Goal: Information Seeking & Learning: Learn about a topic

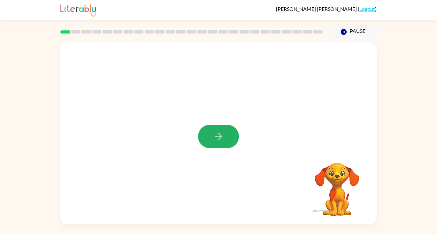
click at [220, 137] on icon "button" at bounding box center [217, 136] width 7 height 7
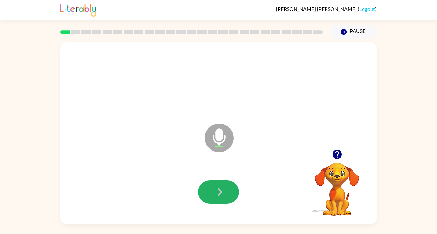
click at [218, 184] on button "button" at bounding box center [218, 191] width 41 height 23
click at [207, 186] on button "button" at bounding box center [218, 191] width 41 height 23
click at [338, 153] on icon "button" at bounding box center [336, 154] width 11 height 11
drag, startPoint x: 219, startPoint y: 195, endPoint x: 216, endPoint y: 191, distance: 5.0
click at [219, 195] on icon "button" at bounding box center [218, 191] width 11 height 11
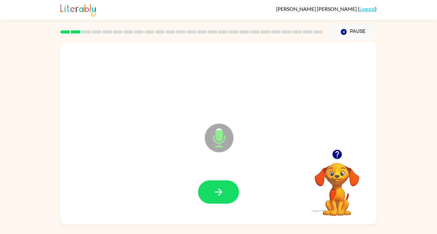
click at [214, 192] on button "button" at bounding box center [218, 191] width 41 height 23
click at [216, 199] on button "button" at bounding box center [218, 191] width 41 height 23
click at [221, 193] on icon "button" at bounding box center [217, 191] width 7 height 7
click at [338, 154] on icon "button" at bounding box center [336, 154] width 9 height 9
drag, startPoint x: 212, startPoint y: 185, endPoint x: 210, endPoint y: 189, distance: 3.9
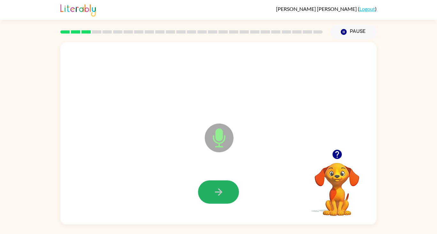
click at [210, 189] on button "button" at bounding box center [218, 191] width 41 height 23
click at [215, 192] on icon "button" at bounding box center [217, 191] width 7 height 7
click at [214, 192] on icon "button" at bounding box center [218, 191] width 11 height 11
click at [267, 208] on div at bounding box center [218, 192] width 303 height 52
click at [217, 197] on icon "button" at bounding box center [218, 191] width 11 height 11
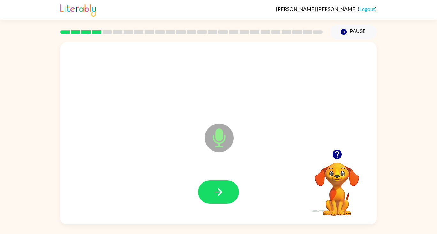
drag, startPoint x: 226, startPoint y: 195, endPoint x: 216, endPoint y: 199, distance: 11.3
click at [217, 198] on button "button" at bounding box center [218, 191] width 41 height 23
click at [220, 202] on button "button" at bounding box center [218, 191] width 41 height 23
click at [221, 191] on icon "button" at bounding box center [218, 191] width 11 height 11
drag, startPoint x: 217, startPoint y: 190, endPoint x: 222, endPoint y: 197, distance: 8.6
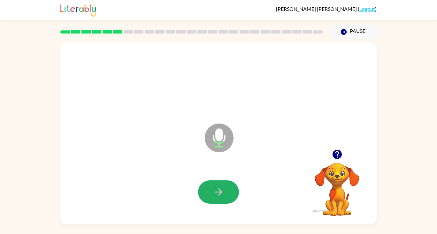
click at [217, 196] on icon "button" at bounding box center [218, 191] width 11 height 11
click at [218, 189] on icon "button" at bounding box center [217, 191] width 7 height 7
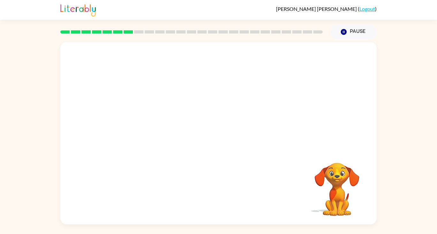
click at [264, 81] on div at bounding box center [218, 95] width 316 height 107
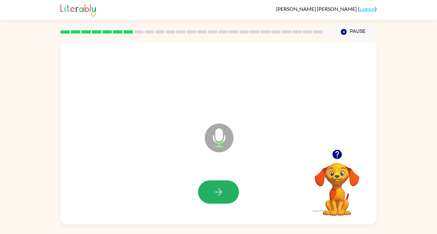
click at [225, 185] on button "button" at bounding box center [218, 191] width 41 height 23
click at [339, 153] on icon "button" at bounding box center [336, 154] width 9 height 9
drag, startPoint x: 206, startPoint y: 191, endPoint x: 218, endPoint y: 193, distance: 12.0
click at [206, 191] on button "button" at bounding box center [218, 191] width 41 height 23
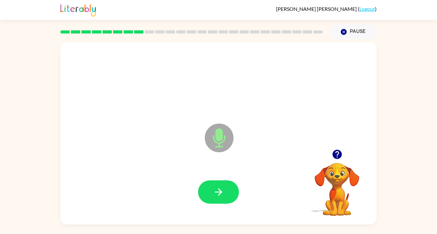
click at [223, 190] on button "button" at bounding box center [218, 191] width 41 height 23
click at [214, 194] on icon "button" at bounding box center [218, 191] width 11 height 11
click at [216, 183] on button "button" at bounding box center [218, 191] width 41 height 23
click at [215, 191] on icon "button" at bounding box center [218, 191] width 11 height 11
click at [217, 188] on icon "button" at bounding box center [218, 191] width 11 height 11
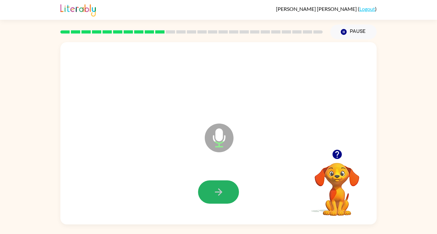
click at [206, 184] on button "button" at bounding box center [218, 191] width 41 height 23
click at [306, 170] on video "Your browser must support playing .mp4 files to use Literably. Please try using…" at bounding box center [337, 185] width 64 height 64
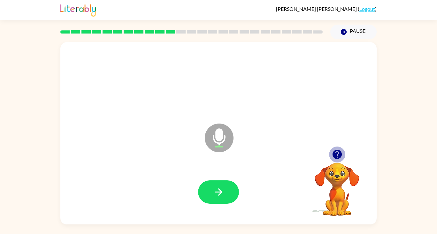
click at [336, 152] on icon "button" at bounding box center [336, 154] width 11 height 11
click at [337, 153] on icon "button" at bounding box center [336, 154] width 9 height 9
click at [207, 198] on button "button" at bounding box center [218, 191] width 41 height 23
click at [336, 156] on icon "button" at bounding box center [336, 154] width 9 height 9
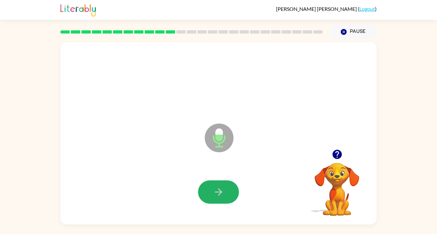
click at [221, 190] on icon "button" at bounding box center [218, 191] width 11 height 11
click at [219, 192] on icon "button" at bounding box center [218, 191] width 11 height 11
click at [207, 140] on icon at bounding box center [219, 138] width 29 height 29
drag, startPoint x: 217, startPoint y: 186, endPoint x: 217, endPoint y: 191, distance: 5.1
click at [217, 191] on icon "button" at bounding box center [218, 191] width 11 height 11
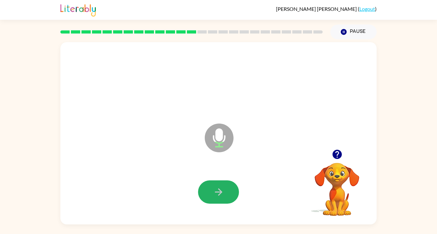
drag, startPoint x: 226, startPoint y: 182, endPoint x: 230, endPoint y: 182, distance: 3.5
click at [228, 182] on button "button" at bounding box center [218, 191] width 41 height 23
drag, startPoint x: 214, startPoint y: 197, endPoint x: 248, endPoint y: 203, distance: 34.9
click at [222, 196] on icon "button" at bounding box center [218, 191] width 11 height 11
click at [217, 186] on button "button" at bounding box center [218, 191] width 41 height 23
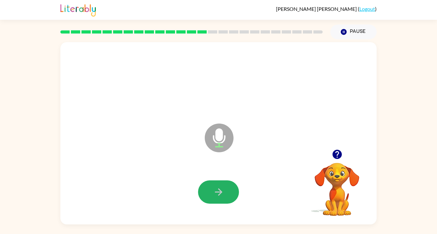
drag, startPoint x: 225, startPoint y: 188, endPoint x: 238, endPoint y: 193, distance: 13.7
click at [228, 188] on button "button" at bounding box center [218, 191] width 41 height 23
drag, startPoint x: 168, startPoint y: 99, endPoint x: 223, endPoint y: 103, distance: 56.0
click at [176, 99] on div at bounding box center [218, 81] width 303 height 52
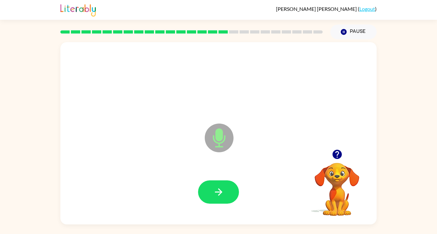
click at [335, 155] on icon "button" at bounding box center [336, 154] width 9 height 9
click at [338, 157] on icon "button" at bounding box center [336, 154] width 9 height 9
drag, startPoint x: 205, startPoint y: 189, endPoint x: 207, endPoint y: 195, distance: 6.3
click at [207, 195] on button "button" at bounding box center [218, 191] width 41 height 23
click at [334, 153] on icon "button" at bounding box center [336, 154] width 9 height 9
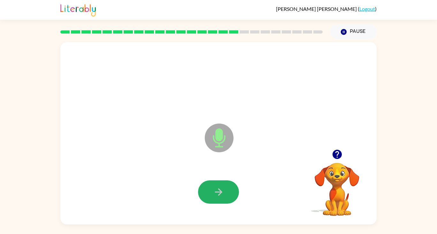
drag, startPoint x: 204, startPoint y: 187, endPoint x: 216, endPoint y: 192, distance: 13.7
click at [216, 192] on button "button" at bounding box center [218, 191] width 41 height 23
click at [216, 186] on button "button" at bounding box center [218, 191] width 41 height 23
click at [209, 189] on button "button" at bounding box center [218, 191] width 41 height 23
click at [223, 192] on icon "button" at bounding box center [218, 191] width 11 height 11
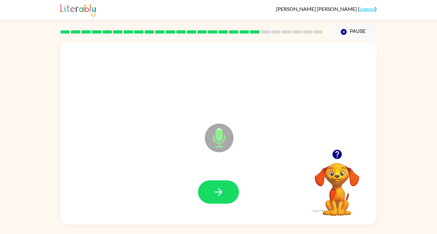
click at [225, 194] on button "button" at bounding box center [218, 191] width 41 height 23
click at [223, 184] on button "button" at bounding box center [218, 191] width 41 height 23
click at [219, 192] on icon "button" at bounding box center [217, 191] width 7 height 7
click at [339, 156] on icon "button" at bounding box center [336, 154] width 9 height 9
drag, startPoint x: 201, startPoint y: 186, endPoint x: 210, endPoint y: 185, distance: 9.6
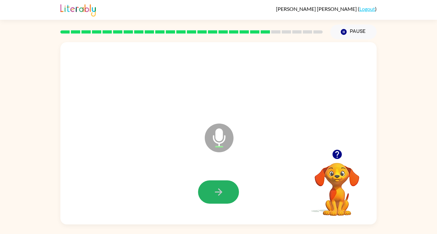
click at [201, 186] on button "button" at bounding box center [218, 191] width 41 height 23
click at [222, 189] on icon "button" at bounding box center [218, 191] width 11 height 11
drag, startPoint x: 237, startPoint y: 199, endPoint x: 243, endPoint y: 196, distance: 6.4
click at [243, 196] on div at bounding box center [218, 192] width 303 height 52
click at [218, 188] on icon "button" at bounding box center [218, 191] width 11 height 11
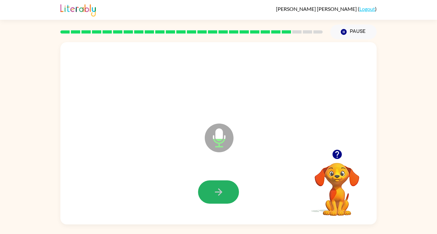
drag, startPoint x: 223, startPoint y: 191, endPoint x: 201, endPoint y: 228, distance: 42.6
click at [211, 205] on div at bounding box center [218, 192] width 303 height 52
click at [213, 188] on icon "button" at bounding box center [218, 191] width 11 height 11
drag, startPoint x: 215, startPoint y: 184, endPoint x: 193, endPoint y: 186, distance: 21.8
click at [206, 184] on button "button" at bounding box center [218, 191] width 41 height 23
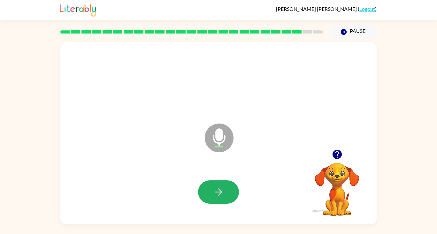
drag, startPoint x: 217, startPoint y: 200, endPoint x: 214, endPoint y: 203, distance: 4.1
click at [217, 200] on button "button" at bounding box center [218, 191] width 41 height 23
click at [224, 199] on button "button" at bounding box center [218, 191] width 41 height 23
click at [211, 185] on button "button" at bounding box center [218, 191] width 41 height 23
click at [228, 188] on button "button" at bounding box center [218, 191] width 41 height 23
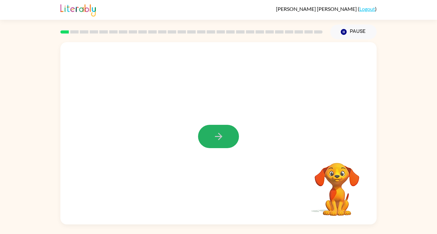
click at [227, 137] on button "button" at bounding box center [218, 136] width 41 height 23
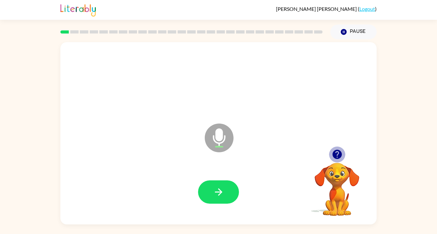
click at [335, 154] on icon "button" at bounding box center [336, 154] width 9 height 9
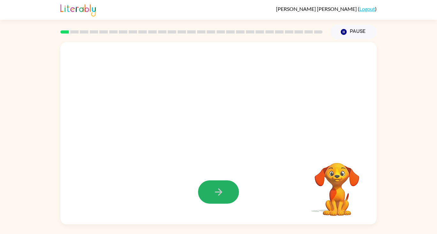
click at [230, 190] on button "button" at bounding box center [218, 191] width 41 height 23
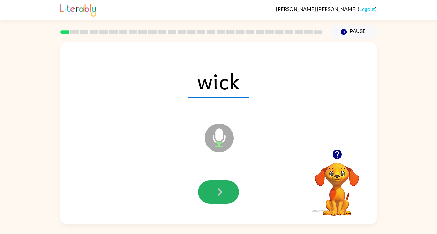
drag, startPoint x: 210, startPoint y: 196, endPoint x: 203, endPoint y: 201, distance: 9.2
click at [210, 196] on button "button" at bounding box center [218, 191] width 41 height 23
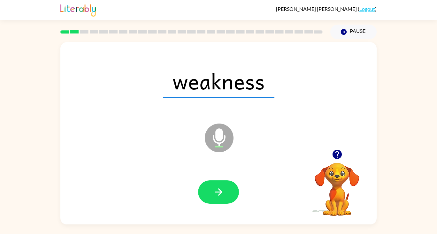
click at [235, 192] on button "button" at bounding box center [218, 191] width 41 height 23
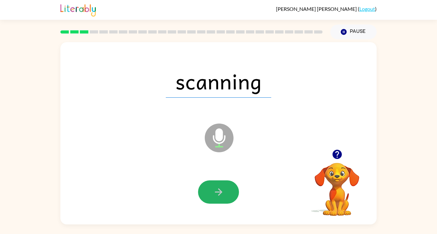
click at [228, 191] on button "button" at bounding box center [218, 191] width 41 height 23
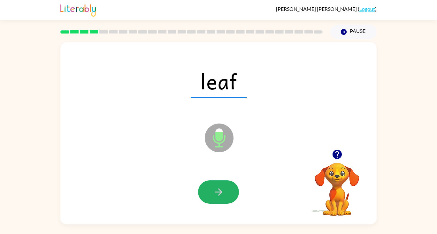
click at [213, 183] on button "button" at bounding box center [218, 191] width 41 height 23
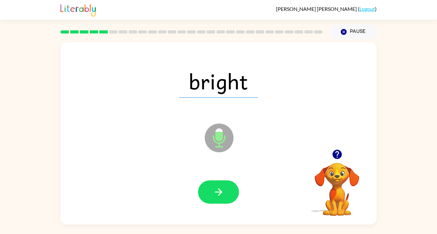
click at [207, 184] on button "button" at bounding box center [218, 191] width 41 height 23
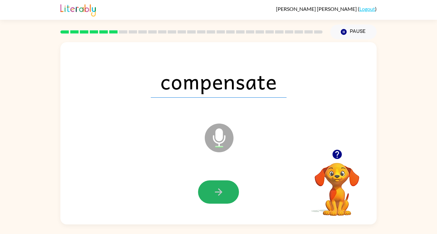
click at [209, 187] on button "button" at bounding box center [218, 191] width 41 height 23
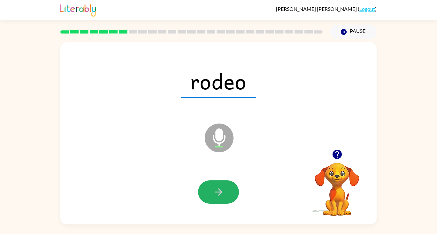
click at [216, 198] on button "button" at bounding box center [218, 191] width 41 height 23
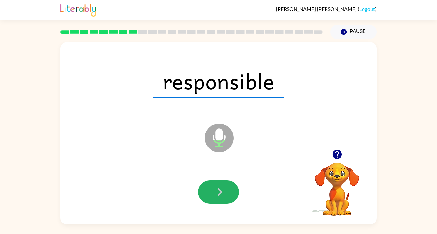
click at [210, 188] on button "button" at bounding box center [218, 191] width 41 height 23
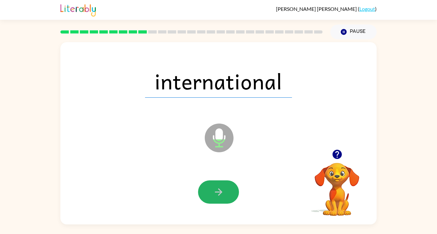
click at [227, 192] on button "button" at bounding box center [218, 191] width 41 height 23
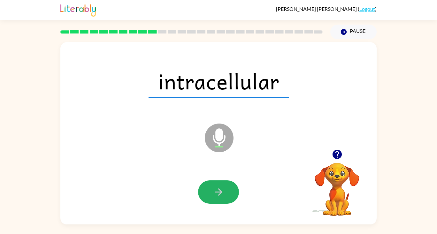
drag, startPoint x: 210, startPoint y: 180, endPoint x: 220, endPoint y: 198, distance: 19.9
click at [213, 181] on button "button" at bounding box center [218, 191] width 41 height 23
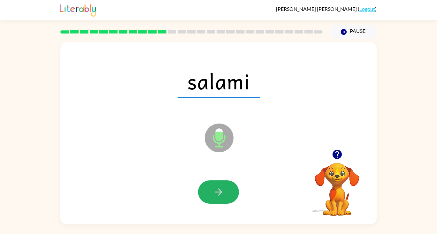
drag, startPoint x: 206, startPoint y: 187, endPoint x: 203, endPoint y: 193, distance: 7.0
click at [206, 188] on button "button" at bounding box center [218, 191] width 41 height 23
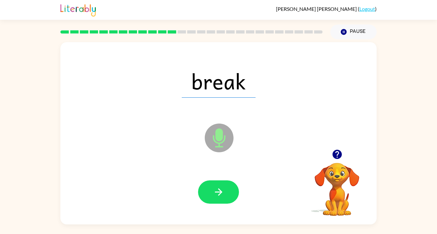
drag, startPoint x: 237, startPoint y: 185, endPoint x: 221, endPoint y: 190, distance: 17.0
click at [221, 190] on div at bounding box center [218, 191] width 41 height 23
click at [211, 197] on button "button" at bounding box center [218, 191] width 41 height 23
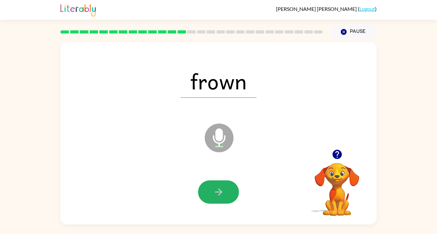
drag, startPoint x: 214, startPoint y: 201, endPoint x: 210, endPoint y: 195, distance: 6.9
click at [212, 201] on button "button" at bounding box center [218, 191] width 41 height 23
drag, startPoint x: 213, startPoint y: 186, endPoint x: 214, endPoint y: 193, distance: 7.1
click at [213, 190] on icon "button" at bounding box center [218, 191] width 11 height 11
drag, startPoint x: 223, startPoint y: 196, endPoint x: 221, endPoint y: 190, distance: 6.1
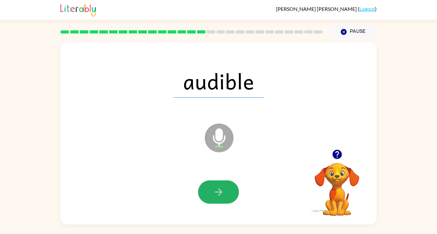
click at [221, 190] on icon "button" at bounding box center [218, 191] width 11 height 11
drag, startPoint x: 219, startPoint y: 189, endPoint x: 216, endPoint y: 190, distance: 3.3
click at [216, 190] on icon "button" at bounding box center [218, 191] width 11 height 11
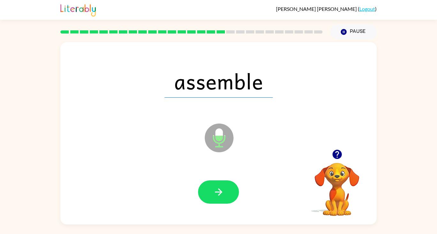
click at [220, 196] on icon "button" at bounding box center [218, 191] width 11 height 11
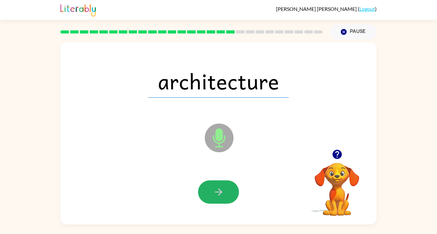
click at [222, 198] on button "button" at bounding box center [218, 191] width 41 height 23
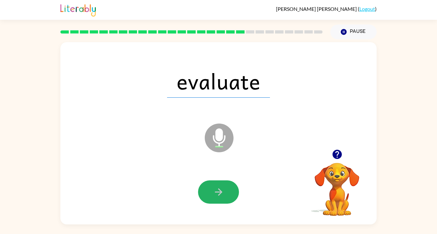
click at [231, 192] on button "button" at bounding box center [218, 191] width 41 height 23
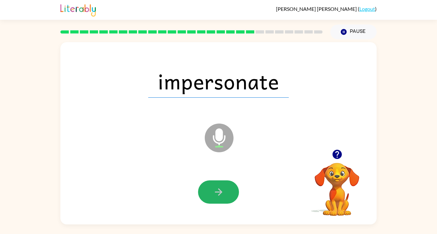
click at [217, 187] on icon "button" at bounding box center [218, 191] width 11 height 11
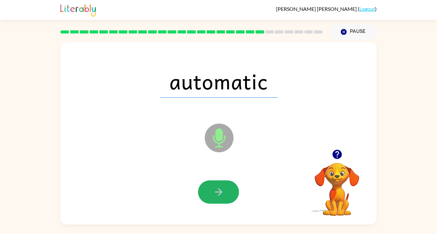
click at [210, 189] on button "button" at bounding box center [218, 191] width 41 height 23
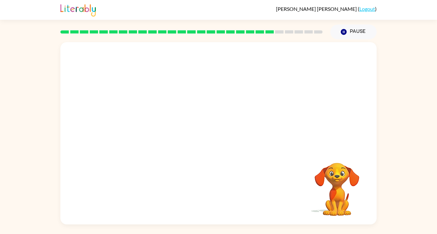
click at [337, 172] on video "Your browser must support playing .mp4 files to use Literably. Please try using…" at bounding box center [337, 185] width 64 height 64
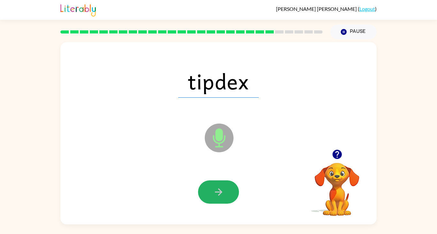
drag, startPoint x: 218, startPoint y: 183, endPoint x: 218, endPoint y: 188, distance: 5.1
click at [218, 186] on button "button" at bounding box center [218, 191] width 41 height 23
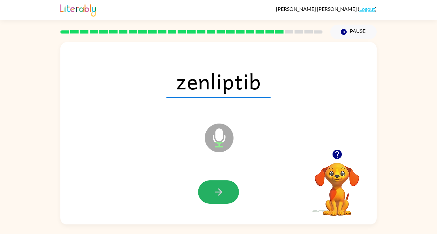
click at [216, 184] on button "button" at bounding box center [218, 191] width 41 height 23
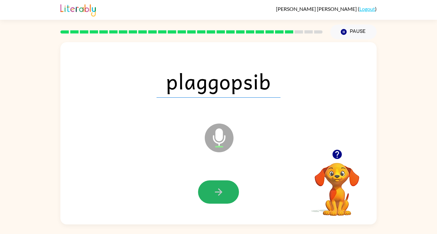
click at [218, 183] on button "button" at bounding box center [218, 191] width 41 height 23
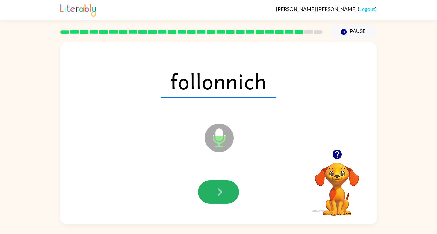
click at [210, 185] on button "button" at bounding box center [218, 191] width 41 height 23
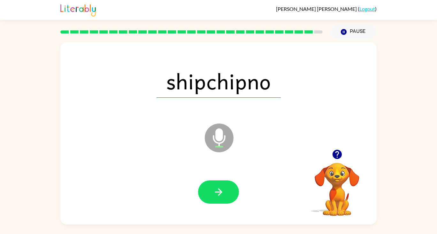
click at [226, 191] on button "button" at bounding box center [218, 191] width 41 height 23
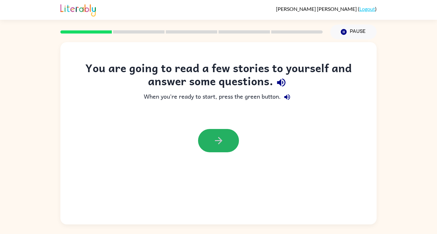
click at [221, 138] on icon "button" at bounding box center [218, 140] width 11 height 11
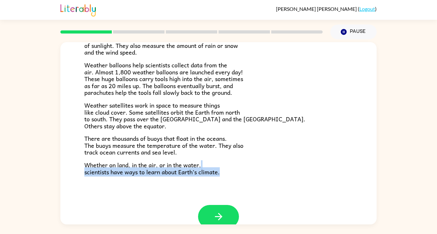
scroll to position [178, 0]
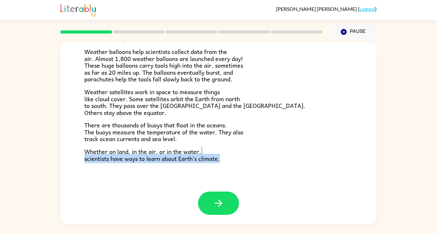
drag, startPoint x: 372, startPoint y: 57, endPoint x: 335, endPoint y: 165, distance: 113.8
click at [335, 165] on div "Climate Climate is the average of the weather conditions over all four seasons.…" at bounding box center [218, 28] width 316 height 328
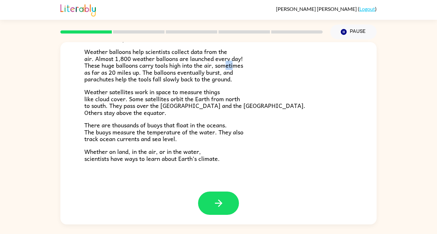
drag, startPoint x: 231, startPoint y: 67, endPoint x: 227, endPoint y: 67, distance: 4.5
click at [227, 67] on span "Weather balloons help scientists collect data from the air. Almost 1,800 weathe…" at bounding box center [163, 65] width 159 height 37
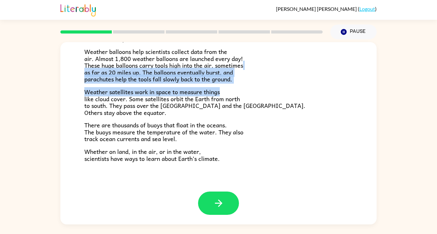
drag, startPoint x: 281, startPoint y: 70, endPoint x: 304, endPoint y: 117, distance: 52.7
click at [304, 117] on div "Climate is the average of the weather conditions over all four seasons. Some pl…" at bounding box center [218, 31] width 268 height 261
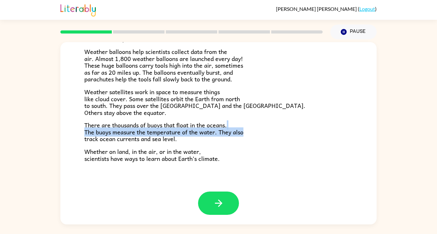
drag, startPoint x: 398, startPoint y: 129, endPoint x: 410, endPoint y: 102, distance: 29.1
click at [407, 111] on div "Climate Climate is the average of the weather conditions over all four seasons.…" at bounding box center [218, 131] width 437 height 185
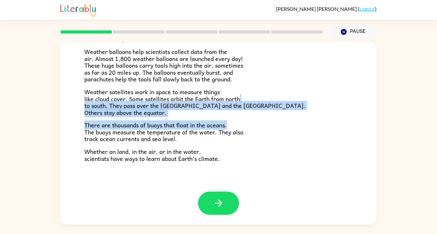
drag, startPoint x: 386, startPoint y: 117, endPoint x: 381, endPoint y: 143, distance: 25.8
click at [382, 128] on div "Climate Climate is the average of the weather conditions over all four seasons.…" at bounding box center [218, 131] width 437 height 185
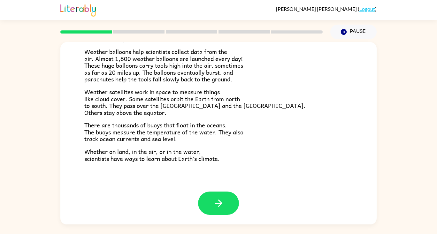
drag, startPoint x: 386, startPoint y: 177, endPoint x: 436, endPoint y: 28, distance: 157.6
click at [392, 162] on div "Climate Climate is the average of the weather conditions over all four seasons.…" at bounding box center [218, 131] width 437 height 185
drag, startPoint x: 211, startPoint y: 200, endPoint x: 209, endPoint y: 204, distance: 4.2
click at [209, 204] on button "button" at bounding box center [218, 202] width 41 height 23
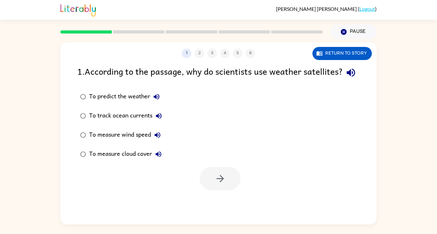
scroll to position [0, 0]
click at [91, 103] on div "To predict the weather" at bounding box center [126, 96] width 74 height 13
click at [219, 184] on icon "button" at bounding box center [219, 178] width 11 height 11
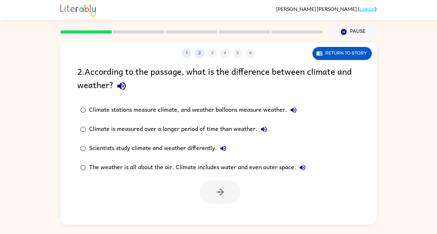
click at [228, 169] on div "The weather is all about the air. Climate includes water and even outer space." at bounding box center [199, 167] width 220 height 13
click at [212, 198] on button "button" at bounding box center [219, 191] width 41 height 23
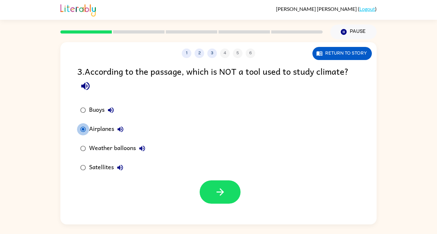
click at [77, 133] on label "Airplanes" at bounding box center [113, 129] width 78 height 19
click at [91, 170] on div "Satellites" at bounding box center [107, 167] width 37 height 13
click at [95, 134] on div "Airplanes" at bounding box center [108, 129] width 38 height 13
click at [212, 189] on button "button" at bounding box center [219, 191] width 41 height 23
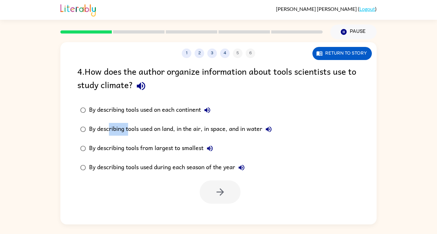
drag, startPoint x: 128, startPoint y: 126, endPoint x: 102, endPoint y: 125, distance: 26.2
click at [107, 134] on div "By describing tools used on land, in the air, in space, and in water" at bounding box center [182, 129] width 186 height 13
drag, startPoint x: 199, startPoint y: 192, endPoint x: 63, endPoint y: 129, distance: 150.2
click at [112, 146] on div "4 . How does the author organize information about tools scientists use to stud…" at bounding box center [218, 133] width 316 height 139
drag, startPoint x: 234, startPoint y: 197, endPoint x: 231, endPoint y: 193, distance: 4.4
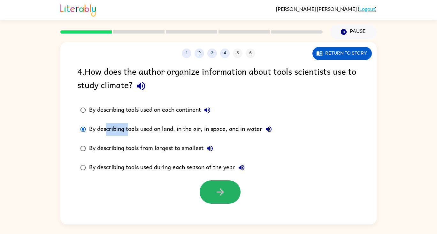
click at [231, 193] on button "button" at bounding box center [219, 191] width 41 height 23
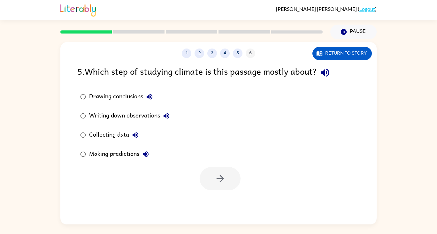
click at [213, 186] on div at bounding box center [219, 178] width 41 height 23
drag, startPoint x: 102, startPoint y: 116, endPoint x: 108, endPoint y: 115, distance: 5.5
click at [104, 116] on div "Writing down observations" at bounding box center [131, 115] width 84 height 13
click at [215, 179] on icon "button" at bounding box center [219, 178] width 11 height 11
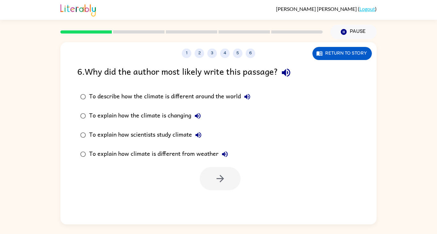
click at [141, 154] on div "To explain how climate is different from weather" at bounding box center [160, 154] width 142 height 13
drag, startPoint x: 217, startPoint y: 186, endPoint x: 218, endPoint y: 181, distance: 4.9
click at [218, 181] on div "1 2 3 4 5 6 Return to story 6 . Why did the author most likely write this passa…" at bounding box center [218, 133] width 316 height 182
click at [219, 183] on icon "button" at bounding box center [219, 178] width 11 height 11
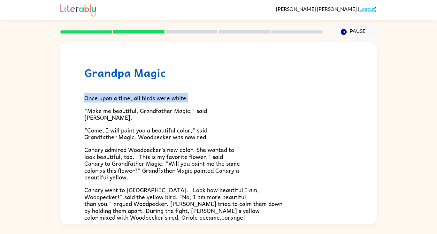
drag, startPoint x: 369, startPoint y: 68, endPoint x: 376, endPoint y: 78, distance: 12.1
click at [377, 80] on div "Grandpa Magic Once upon a time, all birds were white. "Make me beautiful, Grand…" at bounding box center [218, 131] width 437 height 185
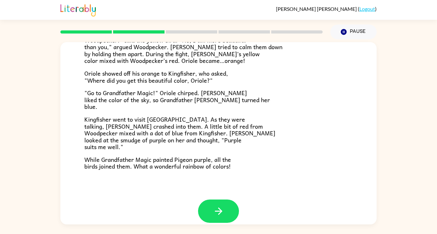
scroll to position [164, 0]
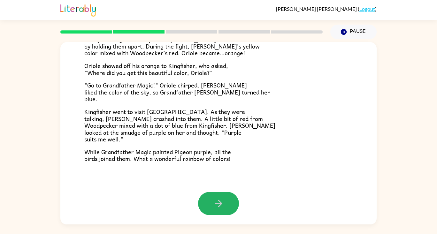
click at [203, 210] on button "button" at bounding box center [218, 203] width 41 height 23
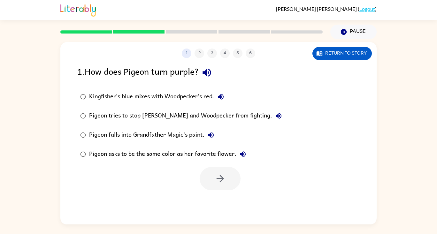
click at [230, 181] on div at bounding box center [219, 178] width 41 height 23
click at [209, 94] on div "Kingfisher’s blue mixes with Woodpecker’s red." at bounding box center [158, 96] width 138 height 13
click at [229, 181] on button "button" at bounding box center [219, 178] width 41 height 23
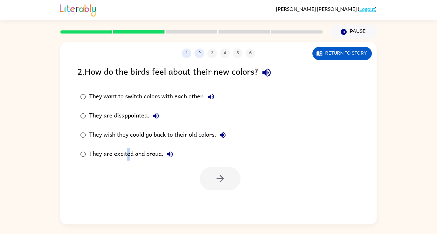
click at [129, 154] on div "They are excited and proud." at bounding box center [132, 154] width 87 height 13
click at [89, 155] on div "2 . How do the birds feel about their new colors? They want to switch colors wi…" at bounding box center [218, 127] width 316 height 126
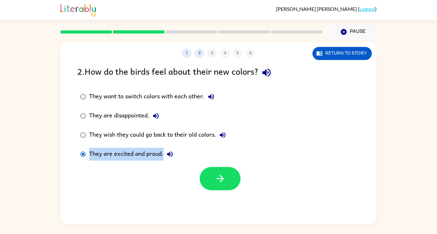
click at [211, 173] on button "button" at bounding box center [219, 178] width 41 height 23
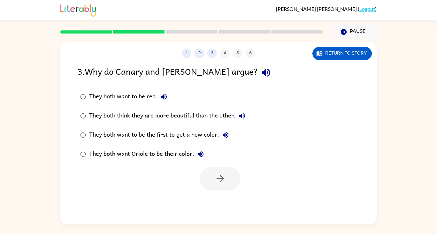
click at [151, 116] on div "They both think they are more beautiful than the other." at bounding box center [168, 115] width 159 height 13
drag, startPoint x: 221, startPoint y: 169, endPoint x: 219, endPoint y: 165, distance: 5.0
click at [219, 165] on div at bounding box center [218, 177] width 316 height 26
click at [220, 180] on icon "button" at bounding box center [219, 178] width 11 height 11
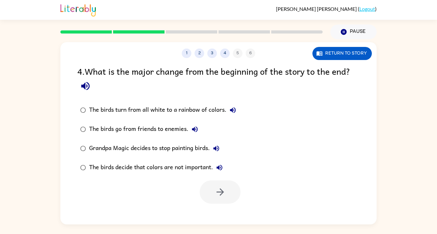
click at [193, 107] on div "The birds turn from all white to a rainbow of colors." at bounding box center [164, 110] width 150 height 13
click at [236, 197] on div at bounding box center [219, 191] width 41 height 23
drag, startPoint x: 189, startPoint y: 191, endPoint x: 215, endPoint y: 176, distance: 30.1
click at [189, 191] on div at bounding box center [218, 190] width 316 height 26
click at [221, 190] on icon "button" at bounding box center [219, 191] width 11 height 11
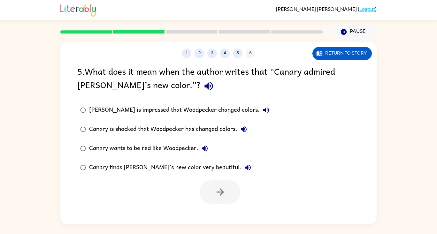
click at [208, 197] on div at bounding box center [219, 191] width 41 height 23
click at [211, 195] on div at bounding box center [219, 191] width 41 height 23
drag, startPoint x: 212, startPoint y: 112, endPoint x: 220, endPoint y: 131, distance: 21.2
click at [216, 122] on div "Canary is impressed that Woodpecker changed colors. Canary is shocked that Wood…" at bounding box center [178, 139] width 203 height 77
click at [158, 109] on div "Canary is impressed that Woodpecker changed colors." at bounding box center [180, 110] width 183 height 13
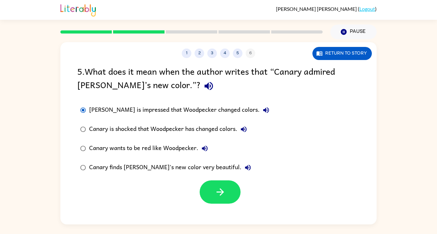
click at [228, 188] on button "button" at bounding box center [219, 191] width 41 height 23
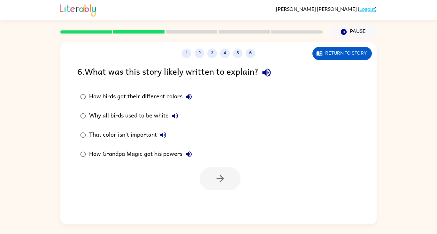
click at [98, 93] on div "How birds got their different colors" at bounding box center [142, 96] width 106 height 13
click at [214, 173] on icon "button" at bounding box center [219, 178] width 11 height 11
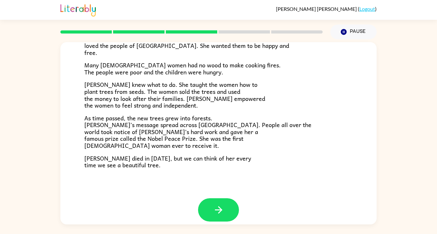
scroll to position [179, 0]
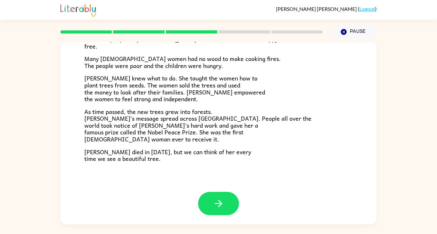
click at [208, 204] on button "button" at bounding box center [218, 203] width 41 height 23
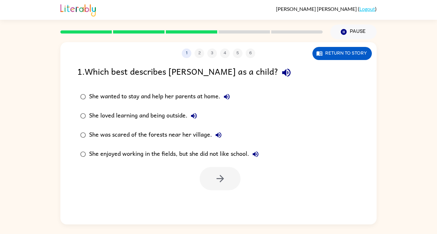
scroll to position [0, 0]
click at [156, 115] on div "She loved learning and being outside." at bounding box center [144, 115] width 111 height 13
click at [214, 187] on button "button" at bounding box center [219, 178] width 41 height 23
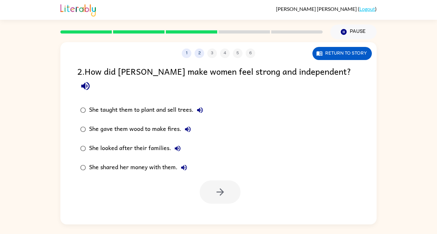
click at [131, 104] on div "She taught them to plant and sell trees." at bounding box center [147, 110] width 117 height 13
click at [217, 188] on icon "button" at bounding box center [219, 191] width 7 height 7
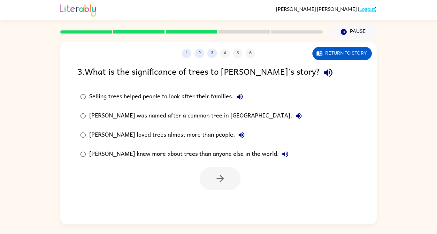
drag, startPoint x: 204, startPoint y: 98, endPoint x: 208, endPoint y: 96, distance: 5.0
click at [207, 97] on div "Selling trees helped people to look after their families." at bounding box center [167, 96] width 157 height 13
click at [209, 96] on div "Selling trees helped people to look after their families." at bounding box center [167, 96] width 157 height 13
click at [216, 174] on icon "button" at bounding box center [219, 178] width 11 height 11
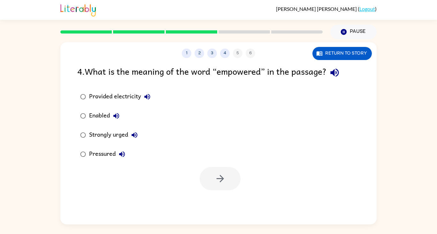
click at [92, 115] on div "Enabled" at bounding box center [106, 115] width 34 height 13
click at [222, 182] on icon "button" at bounding box center [219, 178] width 11 height 11
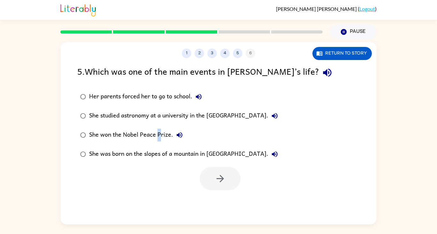
click at [160, 132] on div "She won the Nobel Peace Prize." at bounding box center [137, 135] width 97 height 13
click at [224, 182] on icon "button" at bounding box center [219, 178] width 11 height 11
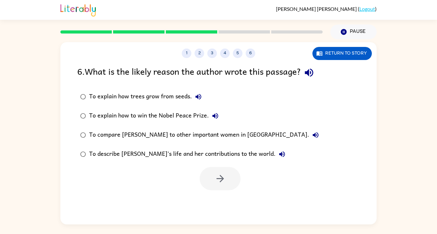
click at [213, 154] on div "To describe Wangari’s life and her contributions to the world." at bounding box center [188, 154] width 199 height 13
drag, startPoint x: 208, startPoint y: 177, endPoint x: 206, endPoint y: 161, distance: 15.7
click at [204, 174] on button "button" at bounding box center [219, 178] width 41 height 23
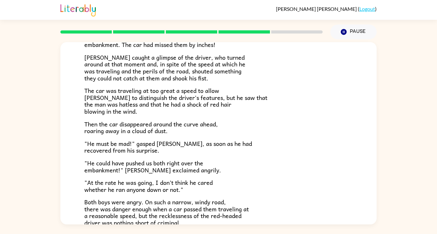
scroll to position [177, 0]
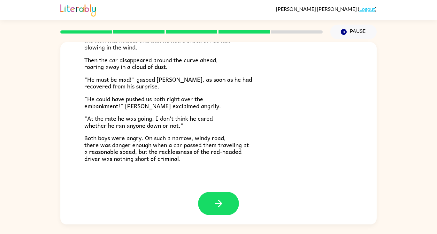
drag, startPoint x: 232, startPoint y: 214, endPoint x: 224, endPoint y: 207, distance: 10.4
click at [225, 207] on div at bounding box center [218, 203] width 41 height 23
drag, startPoint x: 219, startPoint y: 206, endPoint x: 214, endPoint y: 216, distance: 11.0
click at [214, 215] on div at bounding box center [218, 208] width 316 height 33
click at [222, 205] on button "button" at bounding box center [218, 203] width 41 height 23
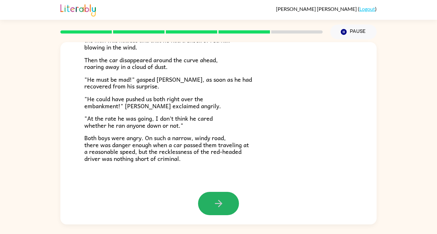
scroll to position [0, 0]
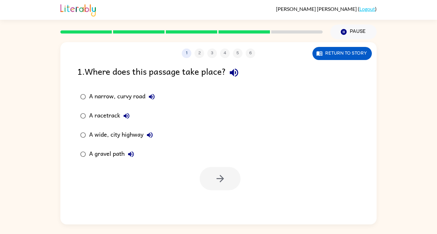
click at [116, 97] on div "A narrow, curvy road" at bounding box center [123, 96] width 69 height 13
drag, startPoint x: 248, startPoint y: 184, endPoint x: 202, endPoint y: 165, distance: 50.2
click at [236, 182] on div at bounding box center [218, 177] width 316 height 26
drag, startPoint x: 202, startPoint y: 165, endPoint x: 216, endPoint y: 178, distance: 19.4
click at [203, 167] on div at bounding box center [218, 177] width 316 height 26
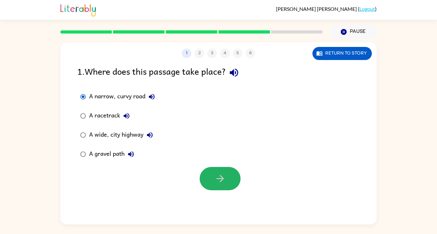
click at [213, 183] on button "button" at bounding box center [219, 178] width 41 height 23
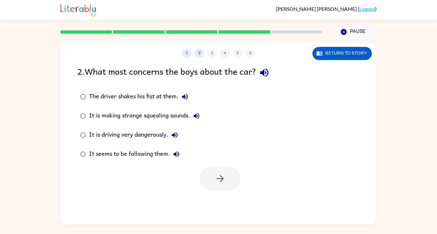
click at [176, 101] on div "The driver shakes his fist at them." at bounding box center [140, 96] width 102 height 13
click at [161, 116] on div "It is making strange squealing sounds." at bounding box center [146, 115] width 114 height 13
click at [223, 174] on icon "button" at bounding box center [219, 178] width 11 height 11
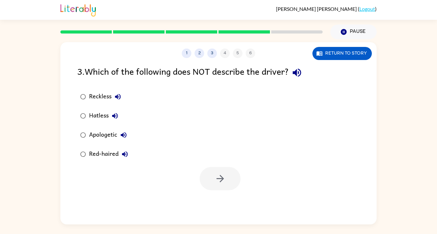
click at [107, 133] on div "Apologetic" at bounding box center [109, 135] width 41 height 13
click at [234, 177] on button "button" at bounding box center [219, 178] width 41 height 23
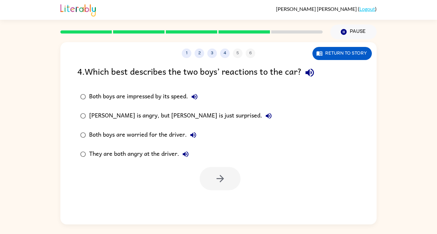
click at [143, 135] on div "Both boys are worried for the driver." at bounding box center [144, 135] width 110 height 13
click at [219, 185] on button "button" at bounding box center [219, 178] width 41 height 23
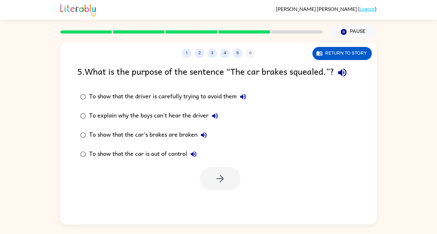
click at [205, 96] on div "To show that the driver is carefully trying to avoid them" at bounding box center [169, 96] width 160 height 13
click at [222, 181] on icon "button" at bounding box center [219, 178] width 11 height 11
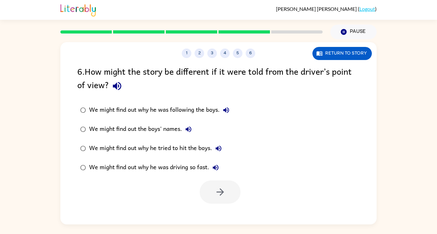
click at [262, 176] on div "We might find out why he was following the boys. We might find out the boys' na…" at bounding box center [226, 139] width 299 height 77
click at [229, 110] on icon "button" at bounding box center [226, 110] width 8 height 8
click at [123, 95] on div "6 . How might the story be different if it were told from the driver’s point of…" at bounding box center [218, 133] width 316 height 139
click at [116, 87] on icon "button" at bounding box center [117, 86] width 8 height 8
click at [205, 106] on div "We might find out why he was following the boys." at bounding box center [160, 110] width 143 height 13
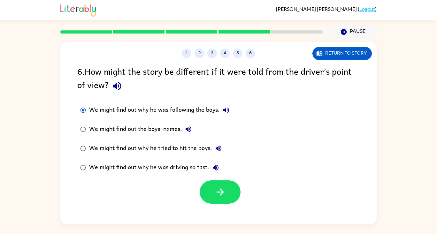
click at [209, 113] on div "We might find out why he was following the boys." at bounding box center [160, 110] width 143 height 13
click at [228, 191] on button "button" at bounding box center [219, 191] width 41 height 23
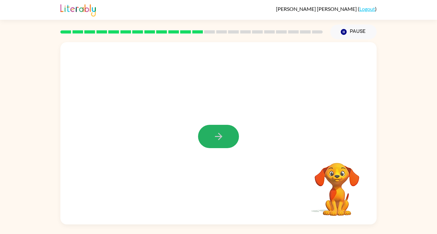
click at [219, 129] on button "button" at bounding box center [218, 136] width 41 height 23
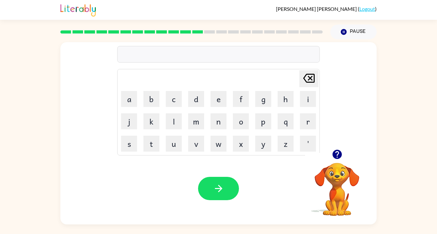
click at [410, 56] on div "Delete Delete last character input a b c d e f g h i j k l m n o p q r s t u v …" at bounding box center [218, 131] width 437 height 185
click at [338, 153] on icon "button" at bounding box center [336, 154] width 11 height 11
click at [265, 123] on button "p" at bounding box center [263, 121] width 16 height 16
click at [311, 125] on button "r" at bounding box center [308, 121] width 16 height 16
click at [247, 117] on button "o" at bounding box center [241, 121] width 16 height 16
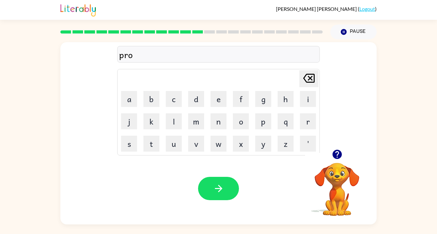
click at [190, 143] on button "v" at bounding box center [196, 144] width 16 height 16
click at [307, 98] on button "i" at bounding box center [308, 99] width 16 height 16
click at [193, 99] on button "d" at bounding box center [196, 99] width 16 height 16
click at [308, 102] on button "i" at bounding box center [308, 99] width 16 height 16
click at [217, 119] on button "n" at bounding box center [218, 121] width 16 height 16
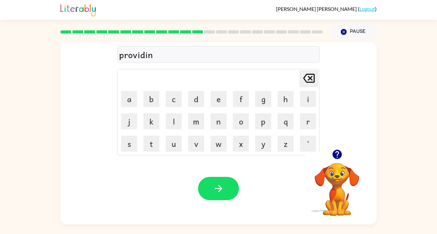
click at [265, 103] on button "g" at bounding box center [263, 99] width 16 height 16
drag, startPoint x: 231, startPoint y: 188, endPoint x: 246, endPoint y: 183, distance: 15.7
click at [232, 188] on button "button" at bounding box center [218, 188] width 41 height 23
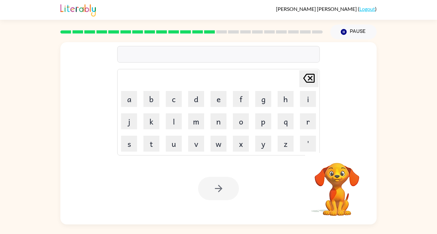
drag, startPoint x: 379, startPoint y: 225, endPoint x: 387, endPoint y: 229, distance: 9.1
click at [381, 228] on div "Brandon Barker ( Logout ) Pause Pause Delete Delete last character input a b c …" at bounding box center [218, 117] width 437 height 234
click at [337, 152] on icon "button" at bounding box center [336, 154] width 11 height 11
click at [263, 129] on button "p" at bounding box center [263, 121] width 16 height 16
click at [198, 141] on button "v" at bounding box center [196, 144] width 16 height 16
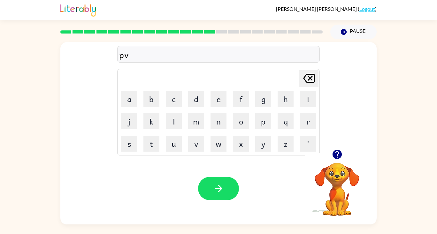
click at [304, 81] on icon "Delete Delete last character input" at bounding box center [308, 78] width 15 height 15
click at [170, 151] on button "u" at bounding box center [174, 144] width 16 height 16
click at [192, 150] on button "v" at bounding box center [196, 144] width 16 height 16
click at [309, 98] on button "i" at bounding box center [308, 99] width 16 height 16
click at [221, 114] on button "n" at bounding box center [218, 121] width 16 height 16
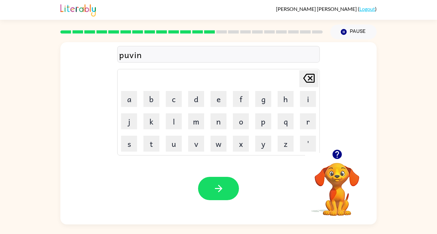
click at [247, 103] on button "f" at bounding box center [241, 99] width 16 height 16
click at [310, 73] on icon "Delete Delete last character input" at bounding box center [308, 78] width 15 height 15
click at [265, 101] on button "g" at bounding box center [263, 99] width 16 height 16
click at [172, 124] on button "l" at bounding box center [174, 121] width 16 height 16
click at [309, 97] on button "i" at bounding box center [308, 99] width 16 height 16
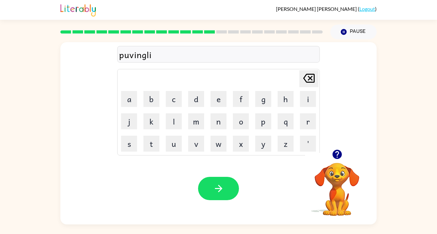
click at [223, 123] on button "n" at bounding box center [218, 121] width 16 height 16
click at [262, 106] on button "g" at bounding box center [263, 99] width 16 height 16
click at [215, 182] on button "button" at bounding box center [218, 188] width 41 height 23
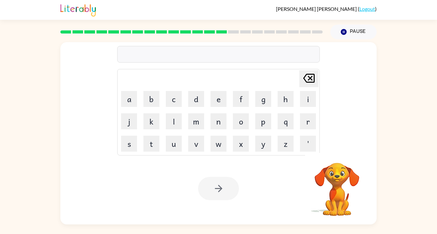
click at [311, 119] on button "r" at bounding box center [308, 121] width 16 height 16
click at [234, 120] on button "o" at bounding box center [241, 121] width 16 height 16
click at [266, 144] on button "y" at bounding box center [263, 144] width 16 height 16
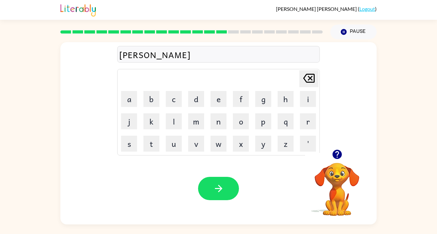
click at [129, 101] on button "a" at bounding box center [129, 99] width 16 height 16
click at [309, 82] on icon at bounding box center [308, 78] width 11 height 9
click at [179, 120] on button "l" at bounding box center [174, 121] width 16 height 16
click at [130, 104] on button "a" at bounding box center [129, 99] width 16 height 16
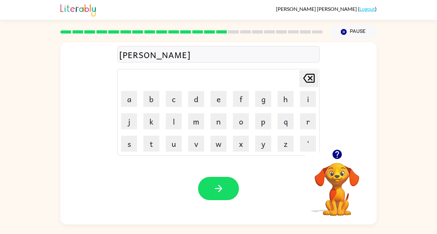
click at [308, 65] on div "royala Delete Delete last character input a b c d e f g h i j k l m n o p q r s…" at bounding box center [218, 95] width 202 height 119
click at [309, 71] on icon "Delete Delete last character input" at bounding box center [308, 78] width 15 height 15
click at [151, 144] on button "t" at bounding box center [151, 144] width 16 height 16
click at [266, 146] on button "y" at bounding box center [263, 144] width 16 height 16
click at [223, 189] on icon "button" at bounding box center [218, 188] width 11 height 11
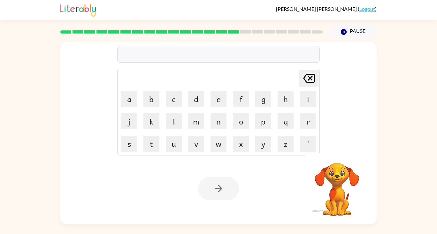
click at [214, 145] on button "w" at bounding box center [218, 144] width 16 height 16
click at [305, 99] on button "i" at bounding box center [308, 99] width 16 height 16
click at [174, 120] on button "l" at bounding box center [174, 121] width 16 height 16
click at [154, 102] on button "b" at bounding box center [151, 99] width 16 height 16
click at [313, 76] on icon at bounding box center [308, 78] width 11 height 9
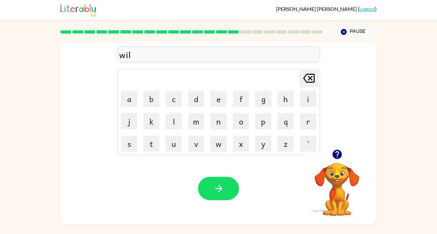
click at [191, 98] on button "d" at bounding box center [196, 99] width 16 height 16
click at [234, 102] on button "f" at bounding box center [241, 99] width 16 height 16
click at [310, 103] on button "i" at bounding box center [308, 99] width 16 height 16
click at [302, 120] on button "r" at bounding box center [308, 121] width 16 height 16
click at [217, 102] on button "e" at bounding box center [218, 99] width 16 height 16
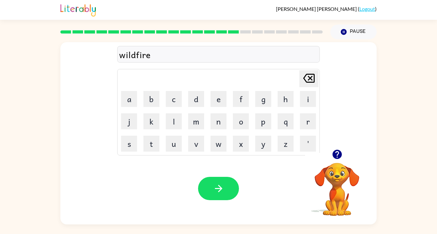
click at [233, 187] on button "button" at bounding box center [218, 188] width 41 height 23
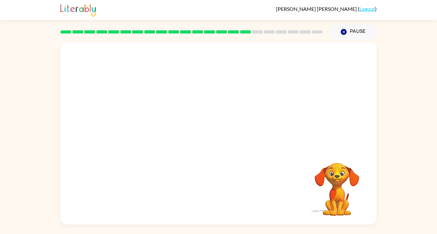
click at [234, 97] on video "Your browser must support playing .mp4 files to use Literably. Please try using…" at bounding box center [218, 95] width 316 height 107
click at [209, 140] on button "button" at bounding box center [218, 136] width 41 height 23
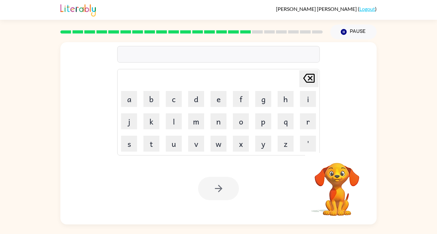
click at [258, 106] on button "g" at bounding box center [263, 99] width 16 height 16
click at [176, 128] on button "l" at bounding box center [174, 121] width 16 height 16
click at [176, 144] on button "u" at bounding box center [174, 144] width 16 height 16
click at [244, 102] on button "f" at bounding box center [241, 99] width 16 height 16
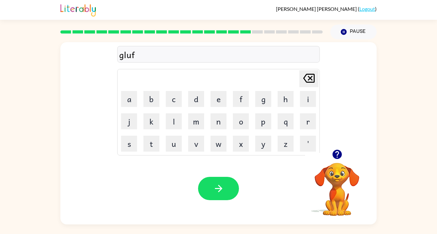
click at [223, 199] on button "button" at bounding box center [218, 188] width 41 height 23
click at [151, 102] on button "b" at bounding box center [151, 99] width 16 height 16
click at [306, 104] on button "i" at bounding box center [308, 99] width 16 height 16
click at [135, 146] on button "s" at bounding box center [129, 144] width 16 height 16
click at [280, 101] on button "h" at bounding box center [285, 99] width 16 height 16
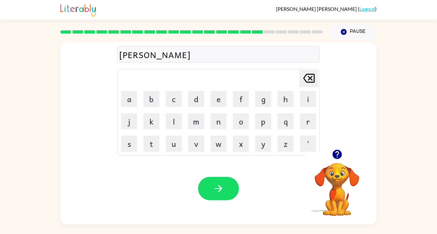
click at [216, 192] on icon "button" at bounding box center [218, 188] width 11 height 11
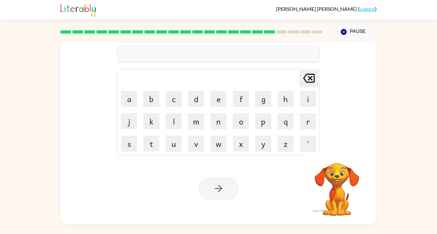
click at [270, 137] on button "y" at bounding box center [263, 144] width 16 height 16
click at [310, 83] on icon "Delete Delete last character input" at bounding box center [308, 78] width 15 height 15
click at [336, 156] on icon "button" at bounding box center [336, 154] width 11 height 11
click at [263, 101] on button "g" at bounding box center [263, 99] width 16 height 16
click at [124, 102] on button "a" at bounding box center [129, 99] width 16 height 16
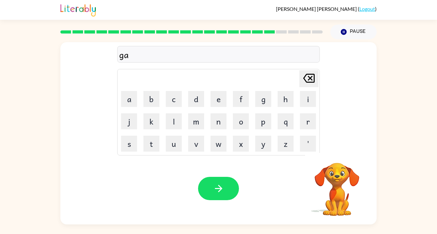
click at [242, 95] on button "f" at bounding box center [241, 99] width 16 height 16
click at [239, 101] on button "f" at bounding box center [241, 99] width 16 height 16
click at [257, 148] on button "y" at bounding box center [263, 144] width 16 height 16
click at [230, 189] on button "button" at bounding box center [218, 188] width 41 height 23
click at [336, 157] on icon "button" at bounding box center [336, 154] width 9 height 9
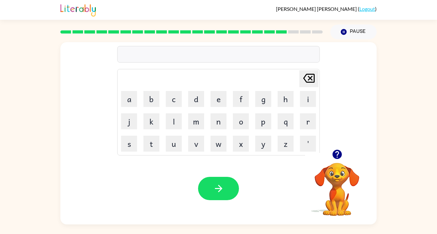
click at [260, 121] on button "p" at bounding box center [263, 121] width 16 height 16
click at [310, 94] on button "i" at bounding box center [308, 99] width 16 height 16
click at [260, 103] on button "g" at bounding box center [263, 99] width 16 height 16
click at [223, 191] on icon "button" at bounding box center [218, 188] width 11 height 11
click at [220, 148] on button "w" at bounding box center [218, 144] width 16 height 16
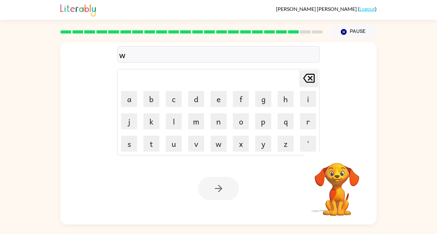
click at [221, 103] on button "e" at bounding box center [218, 99] width 16 height 16
click at [130, 144] on button "s" at bounding box center [129, 144] width 16 height 16
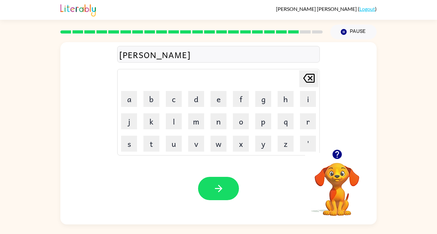
click at [221, 189] on icon "button" at bounding box center [217, 188] width 7 height 7
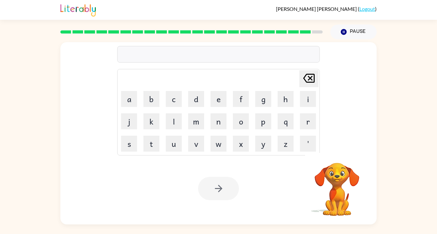
click at [286, 146] on button "z" at bounding box center [285, 144] width 16 height 16
click at [213, 101] on button "e" at bounding box center [218, 99] width 16 height 16
click at [175, 121] on button "l" at bounding box center [174, 121] width 16 height 16
click at [266, 137] on button "y" at bounding box center [263, 144] width 16 height 16
click at [308, 82] on icon at bounding box center [308, 78] width 11 height 9
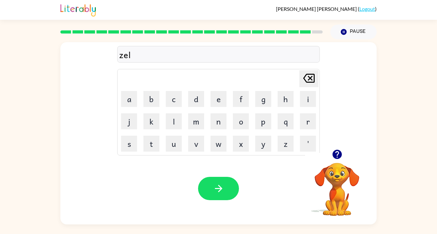
click at [263, 129] on button "p" at bounding box center [263, 121] width 16 height 16
click at [214, 190] on icon "button" at bounding box center [218, 188] width 11 height 11
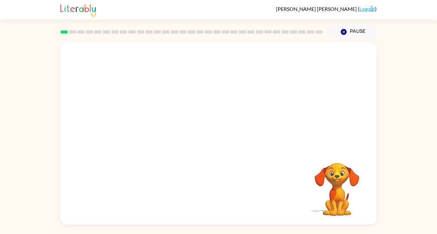
click at [370, 8] on link "Logout" at bounding box center [367, 9] width 16 height 6
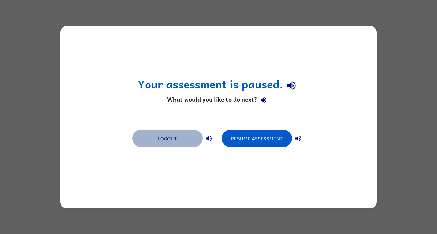
drag, startPoint x: 166, startPoint y: 138, endPoint x: 161, endPoint y: 139, distance: 4.8
click at [161, 139] on button "Logout" at bounding box center [167, 138] width 70 height 17
